Goal: Navigation & Orientation: Find specific page/section

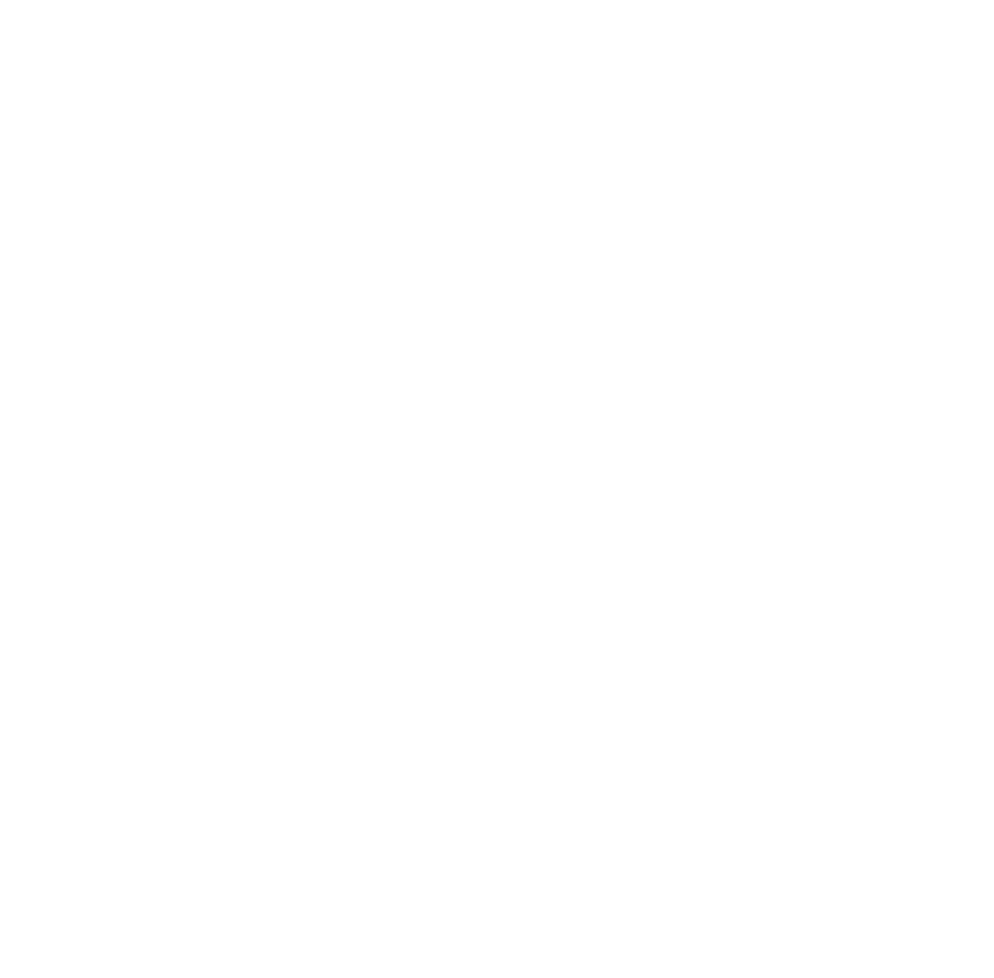
click at [0, 0] on html at bounding box center [0, 0] width 0 height 0
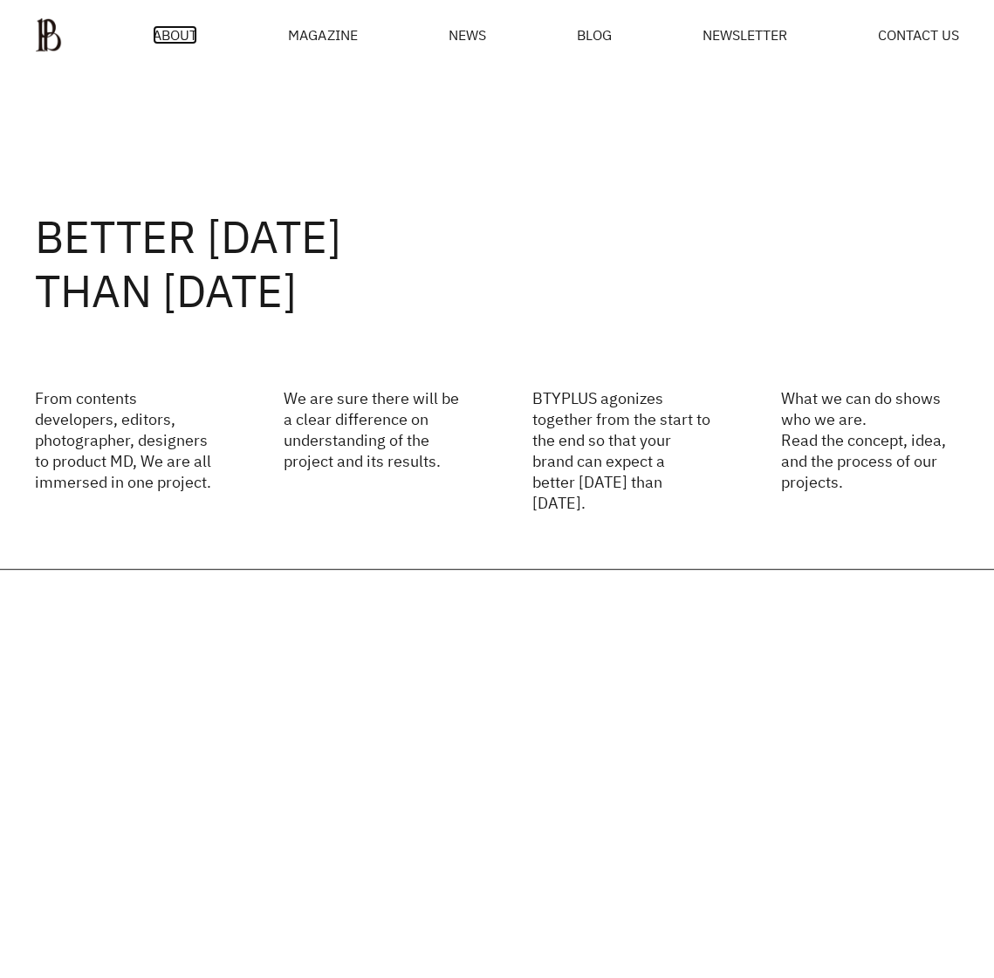
click at [177, 42] on span "ABOUT" at bounding box center [175, 35] width 44 height 14
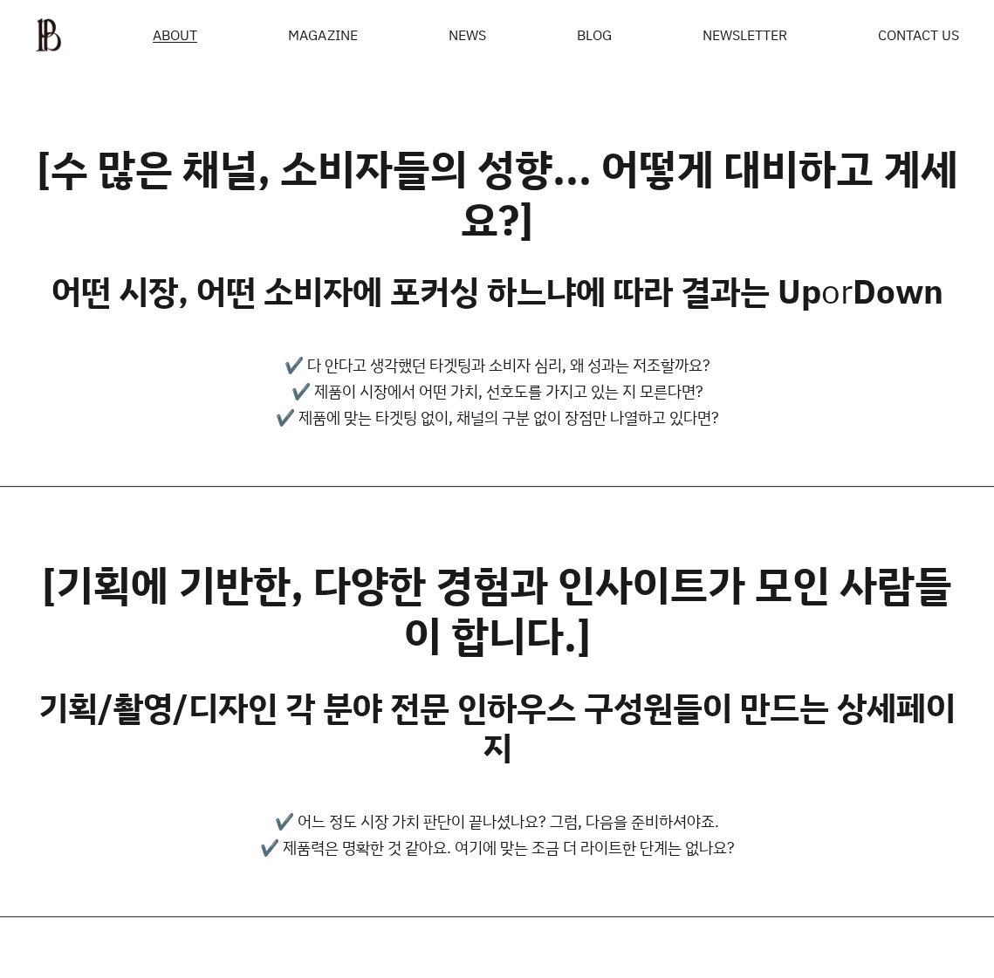
click at [332, 41] on div "MAGAZINE" at bounding box center [322, 35] width 69 height 14
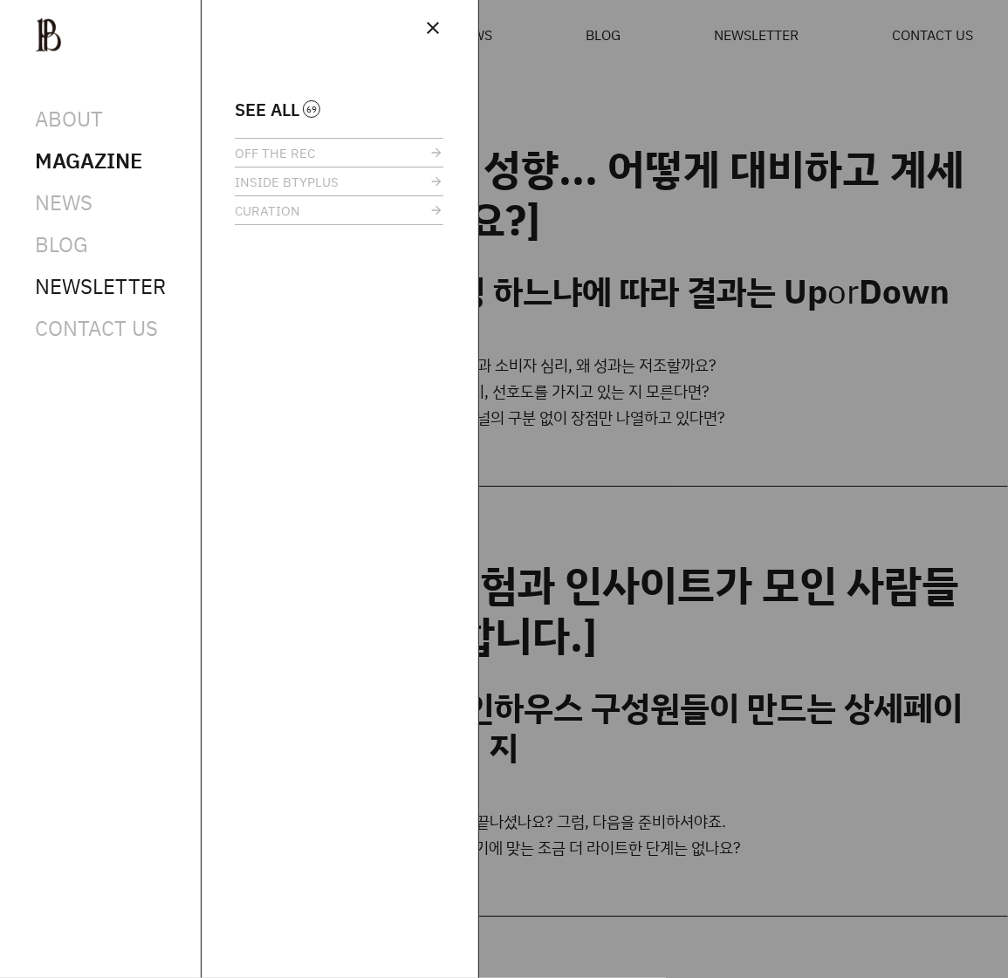
click at [75, 295] on span "NEWSLETTER" at bounding box center [100, 286] width 131 height 28
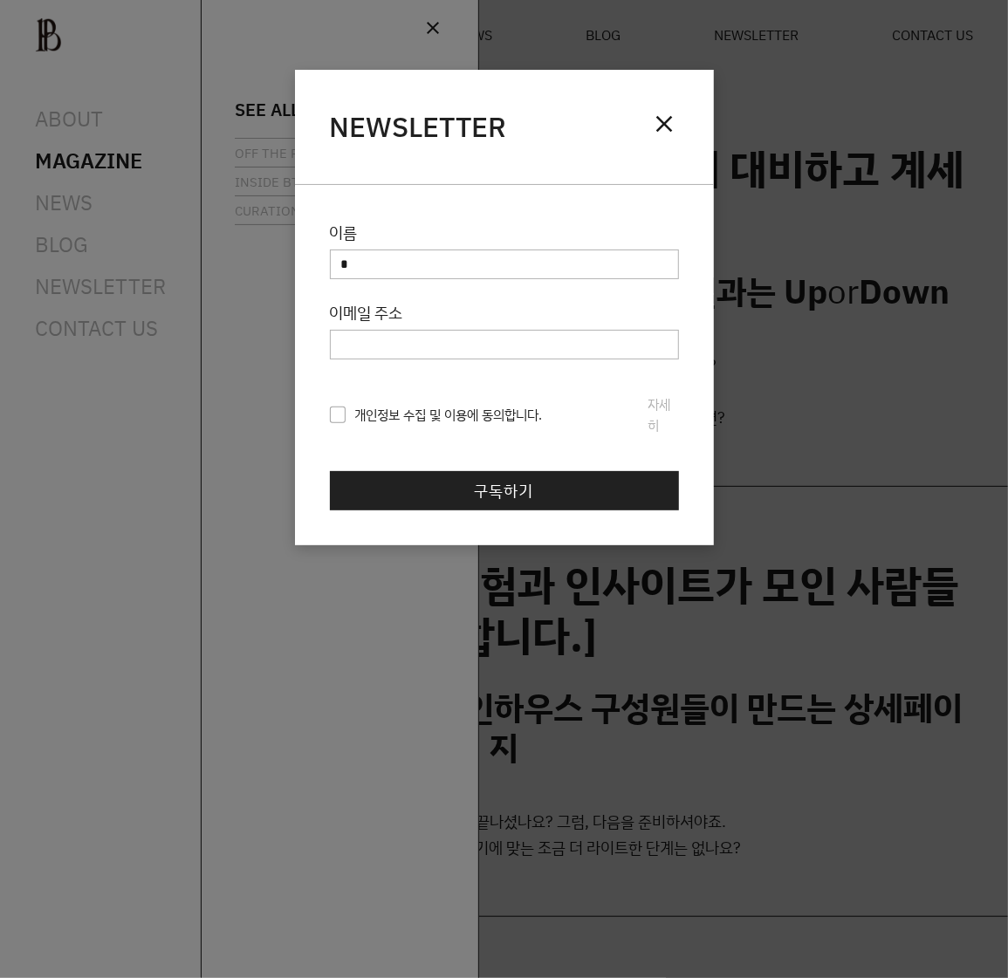
click at [77, 296] on div "닫기 NEWSLETTER close 이름 이메일 주소 개인정보 수집 및 이용 동의 회사명(이하 ‘회사’라 한다)는 개인정보 보호법 제30조에 …" at bounding box center [504, 489] width 1008 height 978
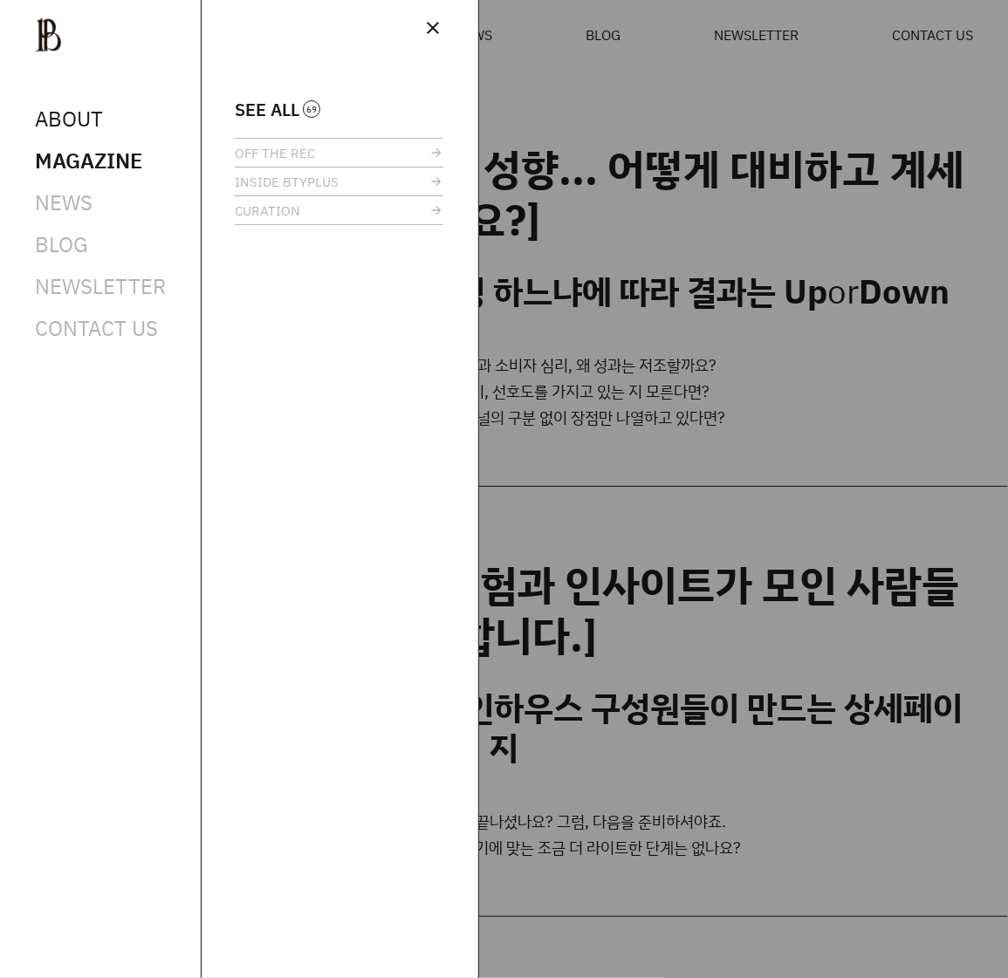
click at [86, 122] on span "ABOUT" at bounding box center [69, 119] width 68 height 28
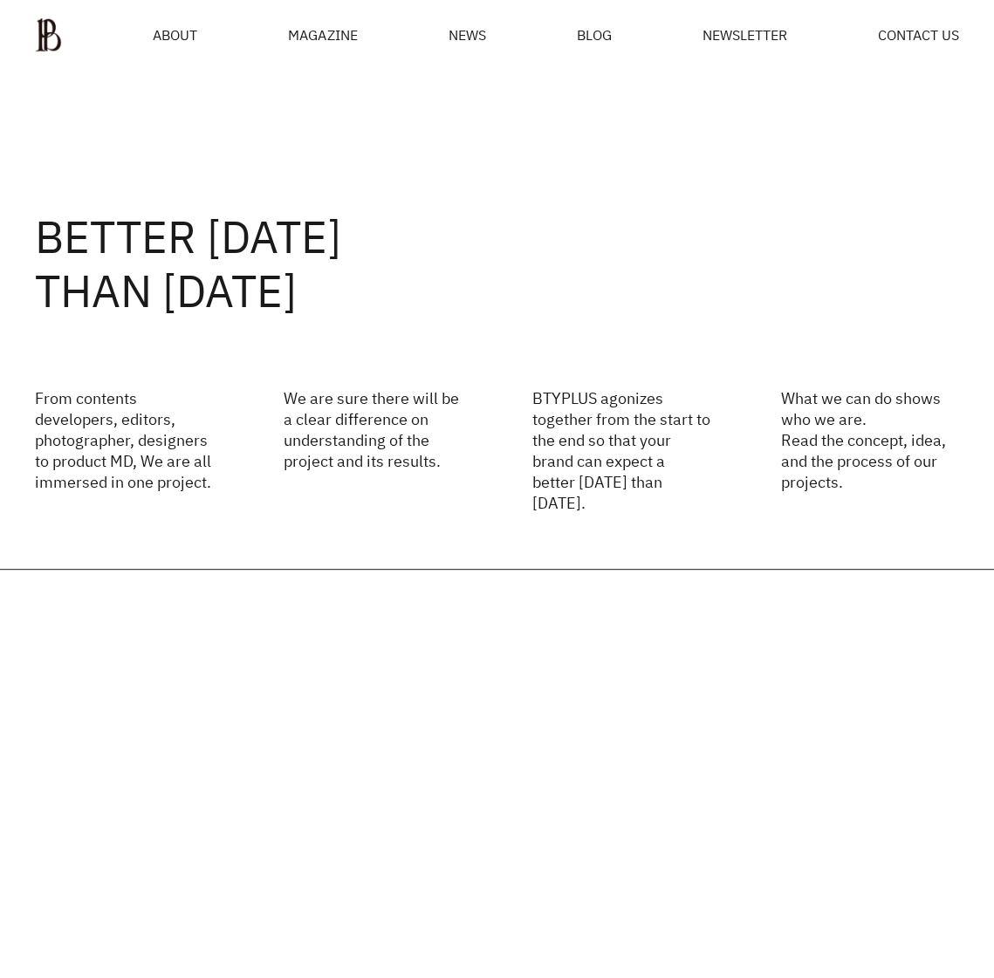
click at [341, 39] on div "MAGAZINE" at bounding box center [322, 35] width 69 height 14
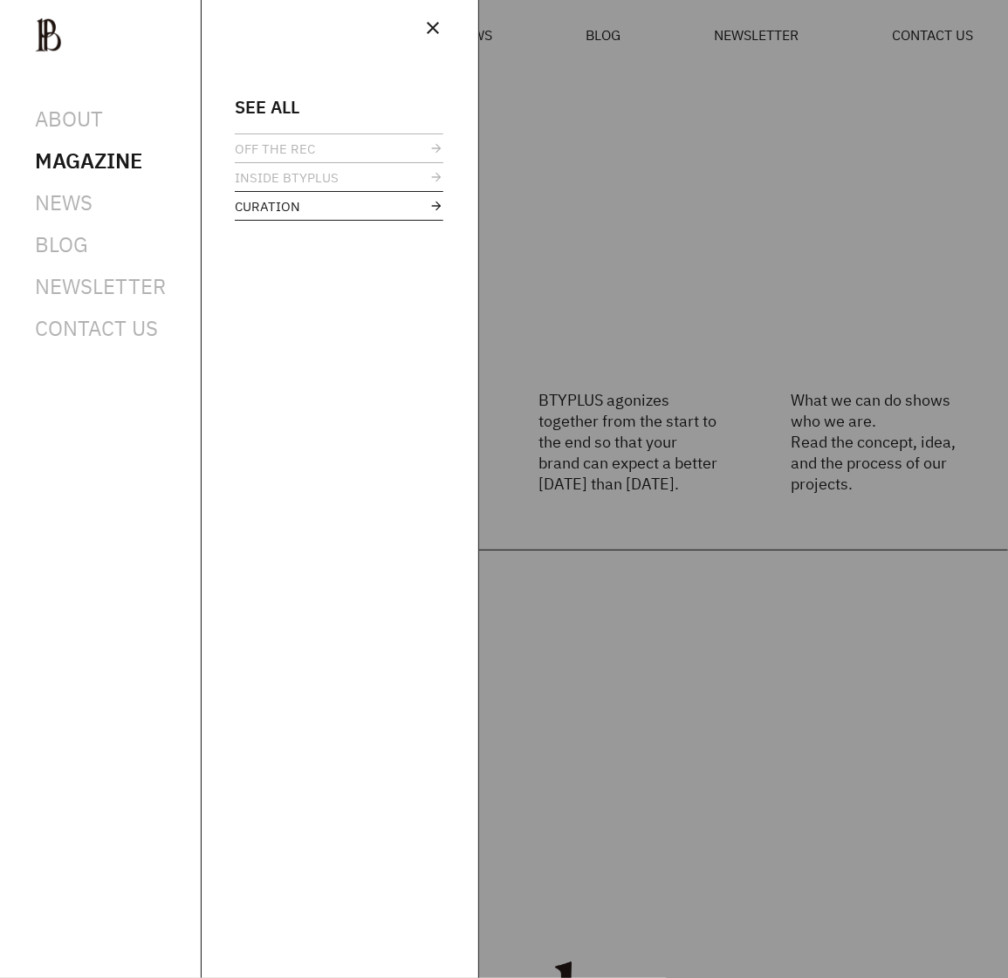
click at [273, 213] on span "CURATION" at bounding box center [267, 206] width 65 height 13
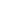
click at [0, 0] on html at bounding box center [0, 0] width 0 height 0
